Goal: Task Accomplishment & Management: Manage account settings

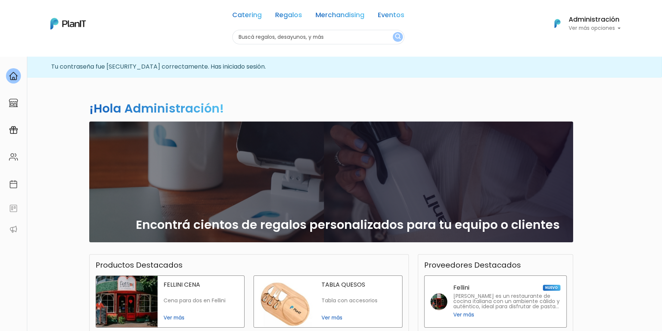
click at [599, 22] on h6 "Administración" at bounding box center [594, 19] width 52 height 7
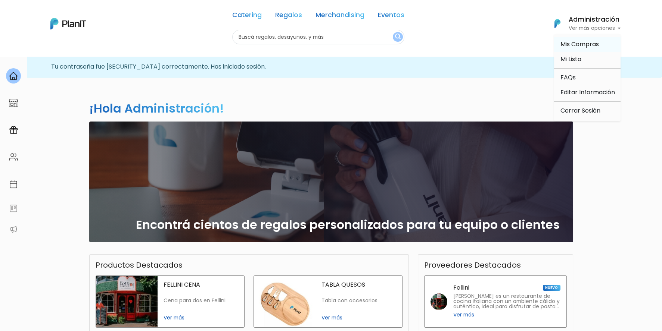
click at [607, 41] on link "Mis Compras" at bounding box center [587, 44] width 66 height 15
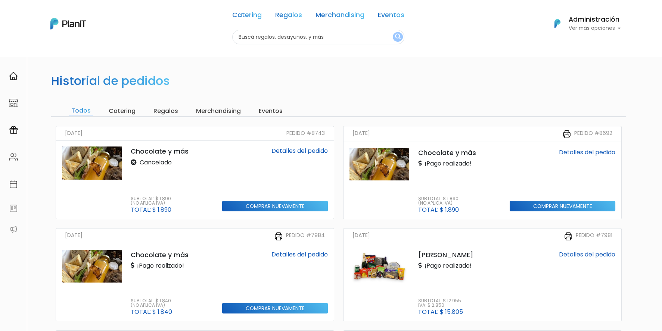
click at [613, 18] on h6 "Administración" at bounding box center [594, 19] width 52 height 7
click at [607, 106] on link "Cerrar Sesión" at bounding box center [587, 110] width 66 height 15
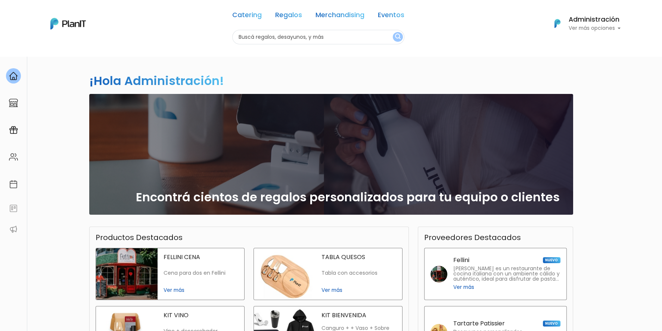
click at [604, 21] on h6 "Administración" at bounding box center [594, 19] width 52 height 7
click at [579, 44] on span "Mis Compras" at bounding box center [579, 44] width 38 height 9
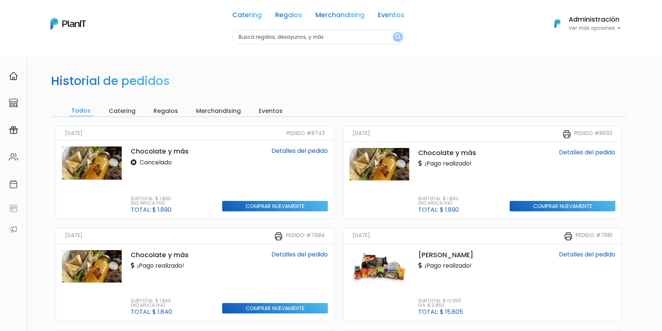
click at [596, 21] on h6 "Administración" at bounding box center [594, 19] width 52 height 7
click at [597, 97] on link "Editar Información" at bounding box center [587, 92] width 66 height 15
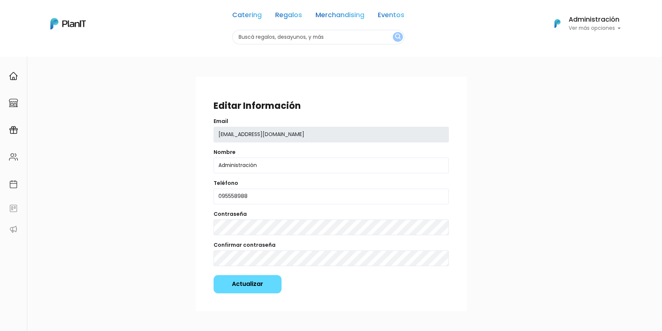
click at [605, 20] on h6 "Administración" at bounding box center [594, 19] width 52 height 7
click at [599, 44] on link "Mis Compras" at bounding box center [587, 44] width 66 height 15
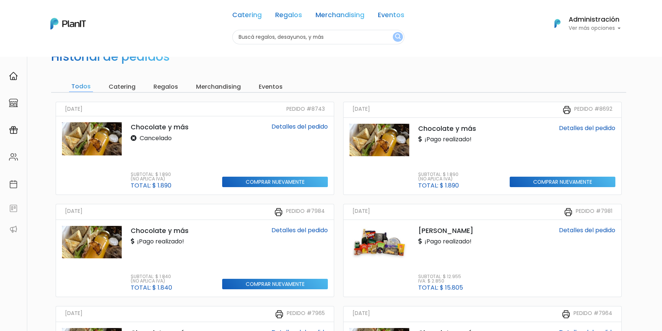
scroll to position [37, 0]
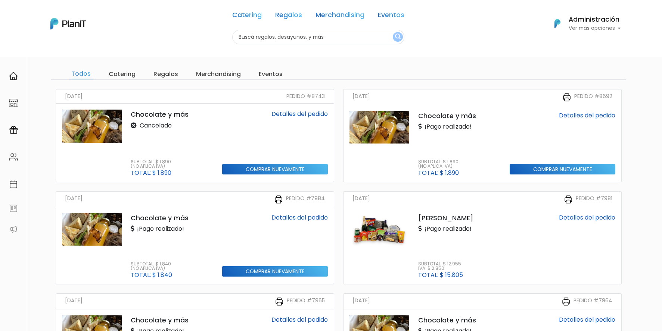
click at [386, 128] on img at bounding box center [379, 127] width 60 height 32
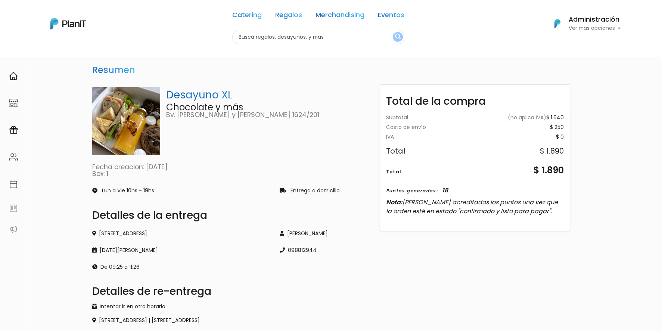
drag, startPoint x: 508, startPoint y: 164, endPoint x: 544, endPoint y: 186, distance: 42.9
click at [544, 186] on div "Subtotal (no aplica IVA) $ 1.640 Costo de envío $ 250 Gift card - 0 Gift card -…" at bounding box center [475, 168] width 190 height 119
